Goal: Transaction & Acquisition: Book appointment/travel/reservation

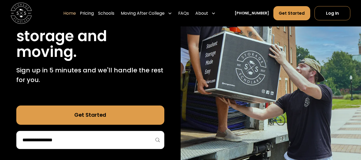
scroll to position [160, 0]
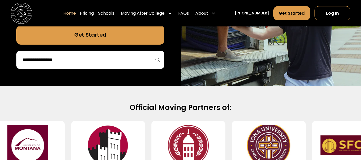
click at [106, 69] on div at bounding box center [90, 60] width 148 height 18
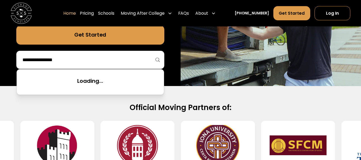
click at [108, 62] on input "search" at bounding box center [90, 59] width 137 height 9
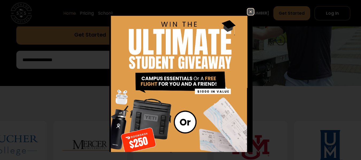
click at [248, 12] on img at bounding box center [251, 12] width 6 height 6
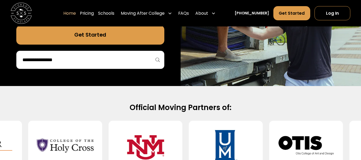
click at [87, 68] on div at bounding box center [90, 60] width 148 height 18
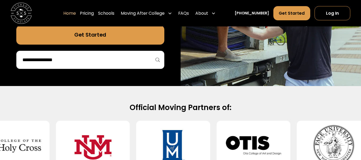
click at [87, 64] on input "search" at bounding box center [90, 59] width 137 height 9
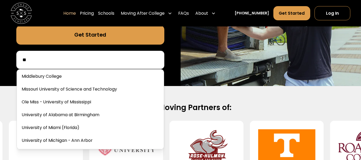
scroll to position [0, 0]
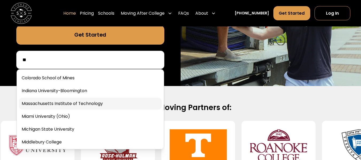
type input "**"
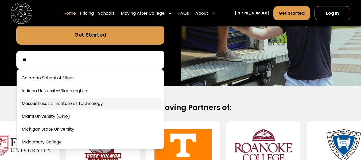
click at [105, 105] on link at bounding box center [90, 104] width 143 height 12
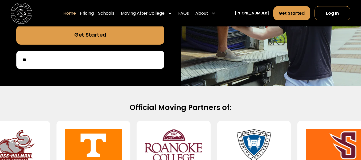
click at [103, 66] on div "**" at bounding box center [90, 60] width 148 height 18
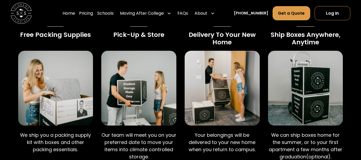
scroll to position [348, 0]
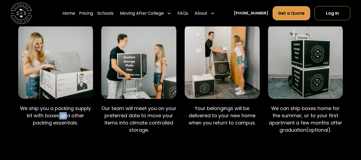
drag, startPoint x: 58, startPoint y: 135, endPoint x: 68, endPoint y: 136, distance: 9.9
click at [68, 126] on p "We ship you a packing supply kit with boxes and other packing essentials." at bounding box center [55, 115] width 75 height 21
click at [45, 126] on p "We ship you a packing supply kit with boxes and other packing essentials." at bounding box center [55, 115] width 75 height 21
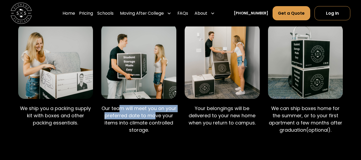
drag, startPoint x: 120, startPoint y: 127, endPoint x: 156, endPoint y: 129, distance: 35.6
click at [156, 129] on p "Our team will meet you on your preferred date to move your items into climate c…" at bounding box center [138, 119] width 75 height 29
click at [146, 129] on p "Our team will meet you on your preferred date to move your items into climate c…" at bounding box center [138, 119] width 75 height 29
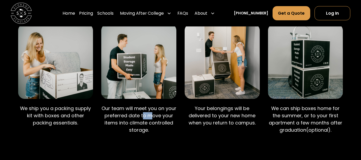
drag, startPoint x: 143, startPoint y: 134, endPoint x: 152, endPoint y: 135, distance: 9.2
click at [152, 134] on p "Our team will meet you on your preferred date to move your items into climate c…" at bounding box center [138, 119] width 75 height 29
click at [142, 134] on p "Our team will meet you on your preferred date to move your items into climate c…" at bounding box center [138, 119] width 75 height 29
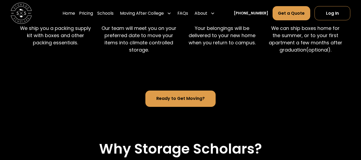
scroll to position [481, 0]
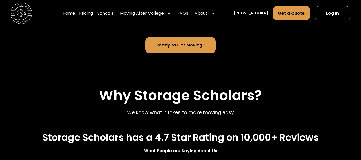
click at [191, 54] on link "Ready to Get Moving?" at bounding box center [180, 45] width 70 height 17
